Goal: Transaction & Acquisition: Purchase product/service

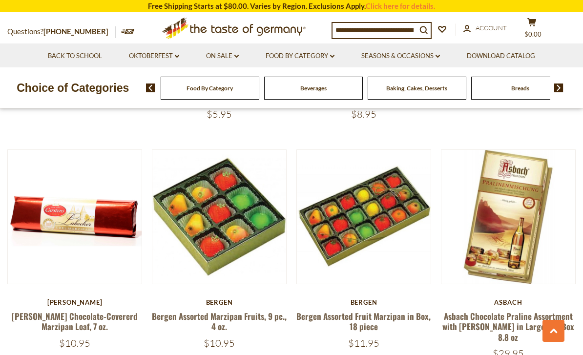
scroll to position [2110, 0]
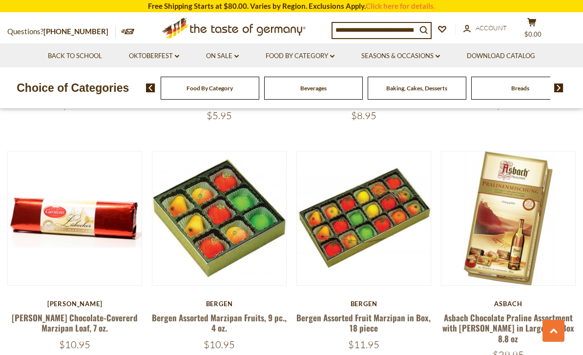
click at [503, 233] on link at bounding box center [508, 218] width 112 height 112
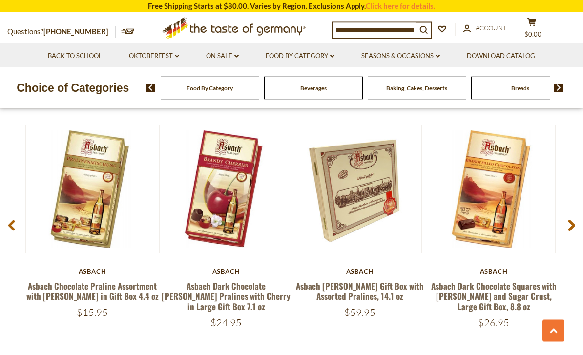
scroll to position [1283, 0]
click at [351, 195] on link at bounding box center [356, 188] width 107 height 107
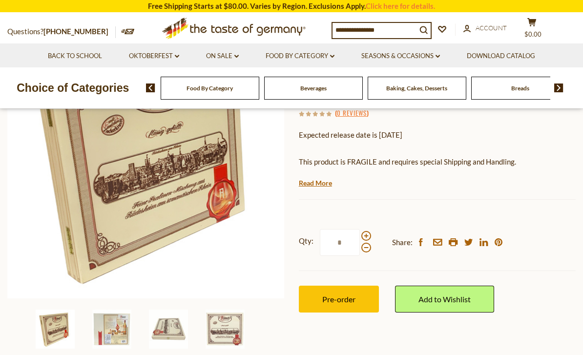
scroll to position [144, 0]
click at [120, 325] on img at bounding box center [111, 328] width 39 height 39
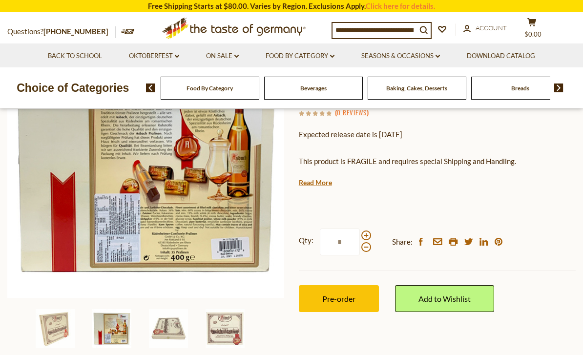
click at [173, 328] on img at bounding box center [168, 328] width 39 height 39
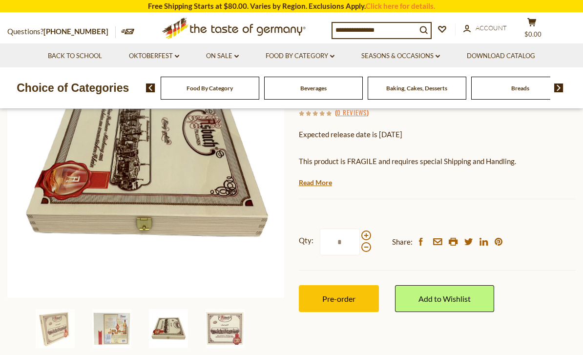
click at [231, 333] on img at bounding box center [224, 328] width 39 height 39
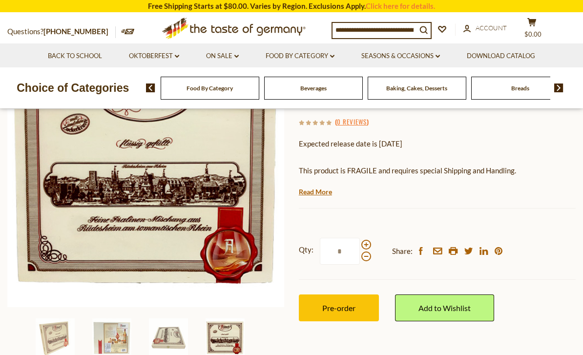
scroll to position [132, 0]
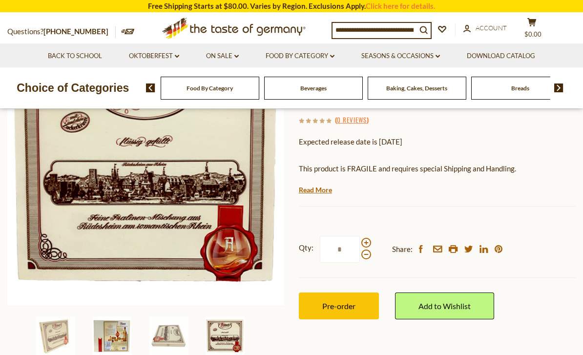
click at [108, 334] on img at bounding box center [111, 335] width 39 height 39
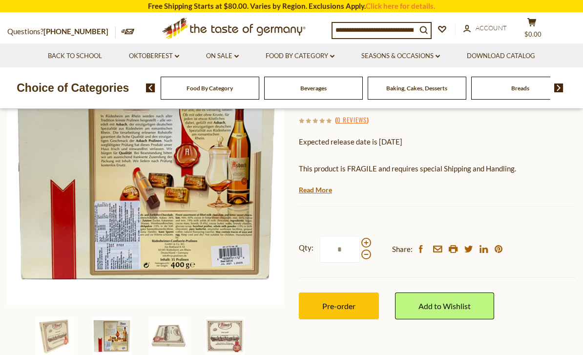
click at [166, 333] on img at bounding box center [168, 335] width 39 height 39
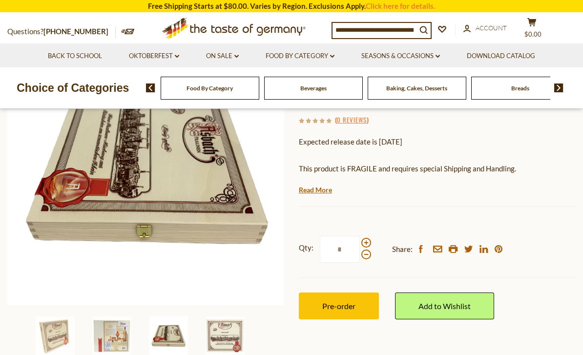
click at [224, 339] on img at bounding box center [224, 335] width 39 height 39
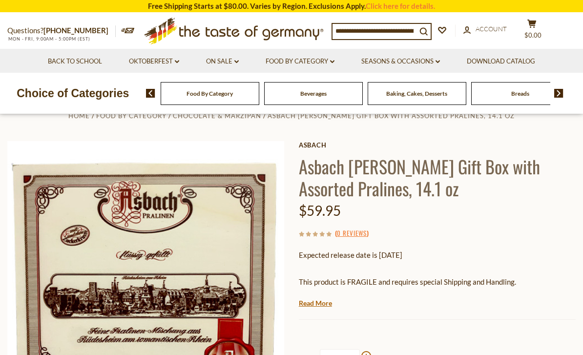
scroll to position [0, 0]
